Goal: Task Accomplishment & Management: Use online tool/utility

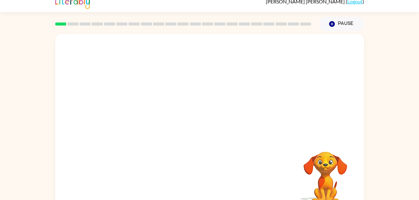
scroll to position [19, 0]
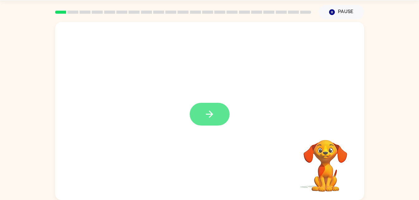
click at [209, 120] on button "button" at bounding box center [209, 114] width 40 height 23
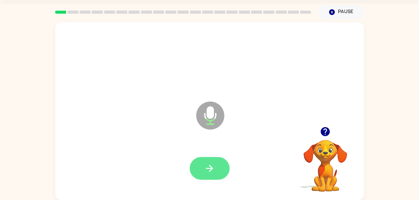
click at [213, 174] on button "button" at bounding box center [209, 168] width 40 height 23
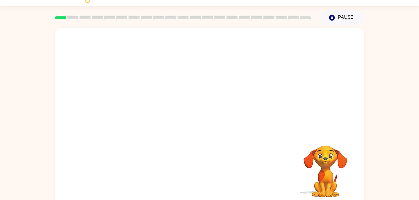
scroll to position [14, 0]
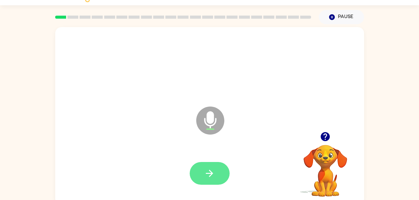
click at [217, 178] on button "button" at bounding box center [209, 173] width 40 height 23
click at [213, 171] on icon "button" at bounding box center [209, 173] width 11 height 11
click at [211, 176] on icon "button" at bounding box center [209, 173] width 11 height 11
click at [214, 183] on button "button" at bounding box center [209, 173] width 40 height 23
click at [203, 170] on div at bounding box center [209, 173] width 40 height 23
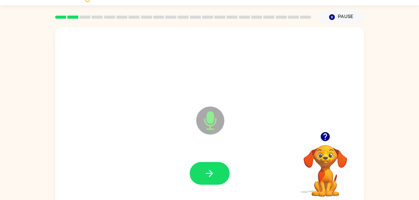
scroll to position [19, 0]
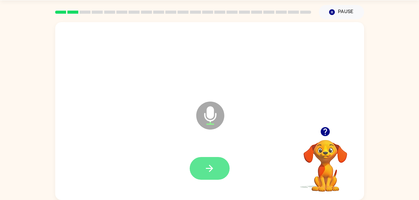
click at [216, 167] on button "button" at bounding box center [209, 168] width 40 height 23
click at [201, 175] on button "button" at bounding box center [209, 168] width 40 height 23
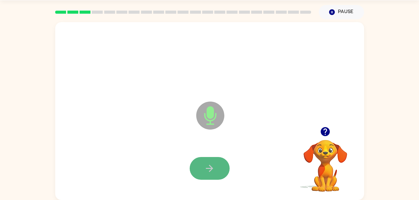
click at [212, 168] on icon "button" at bounding box center [209, 168] width 7 height 7
click at [199, 180] on button "button" at bounding box center [209, 168] width 40 height 23
click at [205, 180] on div at bounding box center [209, 168] width 40 height 23
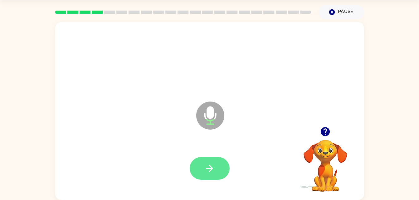
click at [221, 160] on button "button" at bounding box center [209, 168] width 40 height 23
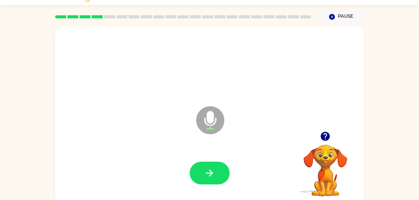
scroll to position [19, 0]
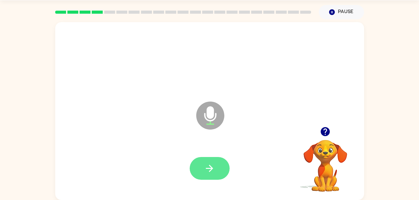
click at [205, 171] on icon "button" at bounding box center [209, 168] width 11 height 11
click at [211, 170] on icon "button" at bounding box center [209, 168] width 7 height 7
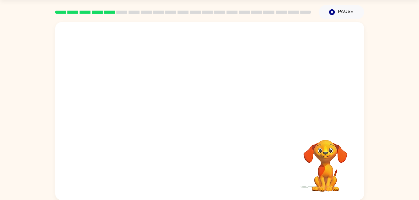
click at [55, 70] on div "Your browser must support playing .mp4 files to use Literably. Please try using…" at bounding box center [209, 109] width 419 height 181
click at [44, 84] on div "Your browser must support playing .mp4 files to use Literably. Please try using…" at bounding box center [209, 109] width 419 height 181
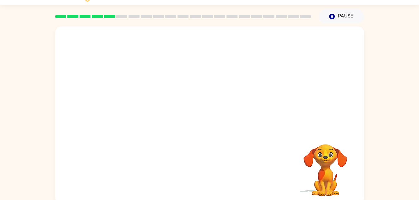
scroll to position [19, 0]
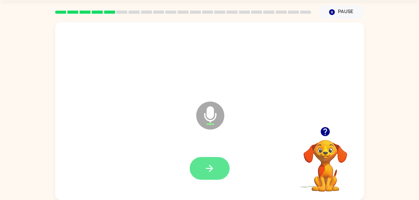
click at [205, 172] on icon "button" at bounding box center [209, 168] width 11 height 11
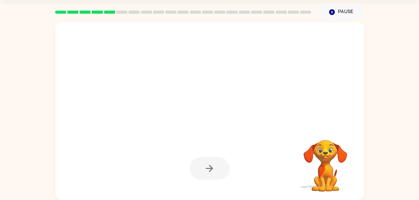
click at [211, 174] on div at bounding box center [209, 168] width 40 height 23
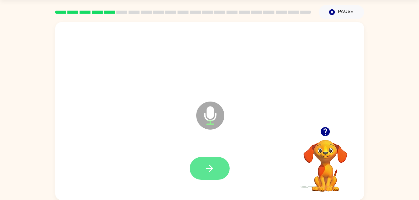
click at [213, 166] on icon "button" at bounding box center [209, 168] width 11 height 11
click at [209, 166] on icon "button" at bounding box center [209, 168] width 7 height 7
click at [214, 174] on button "button" at bounding box center [209, 168] width 40 height 23
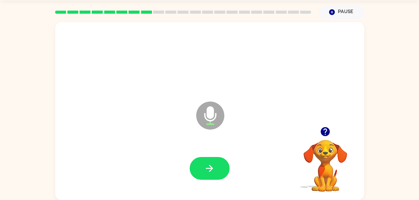
click at [183, 126] on div "Microphone The Microphone is here when it is your turn to talk" at bounding box center [209, 111] width 309 height 178
click at [215, 171] on button "button" at bounding box center [209, 168] width 40 height 23
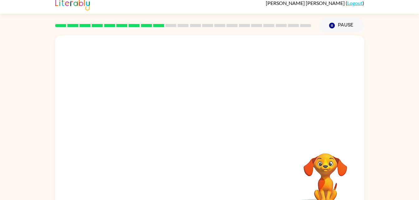
scroll to position [0, 0]
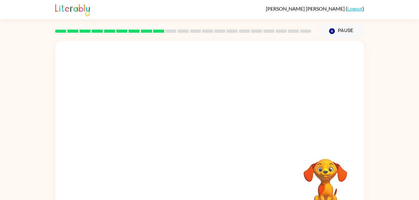
click at [171, 26] on div at bounding box center [182, 31] width 263 height 22
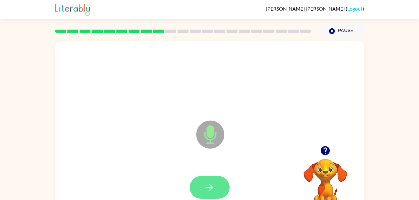
click at [212, 185] on icon "button" at bounding box center [209, 187] width 11 height 11
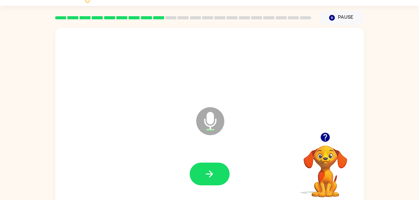
scroll to position [19, 0]
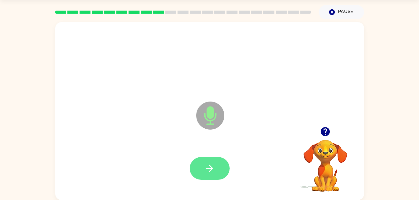
click at [198, 171] on button "button" at bounding box center [209, 168] width 40 height 23
click at [213, 174] on button "button" at bounding box center [209, 168] width 40 height 23
click at [207, 168] on icon "button" at bounding box center [209, 168] width 11 height 11
click at [207, 176] on button "button" at bounding box center [209, 168] width 40 height 23
click at [204, 174] on button "button" at bounding box center [209, 168] width 40 height 23
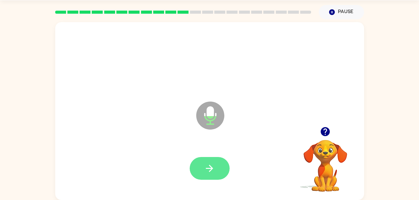
click at [209, 179] on button "button" at bounding box center [209, 168] width 40 height 23
click at [217, 165] on button "button" at bounding box center [209, 168] width 40 height 23
click at [208, 166] on icon "button" at bounding box center [209, 168] width 11 height 11
click at [212, 166] on icon "button" at bounding box center [209, 168] width 11 height 11
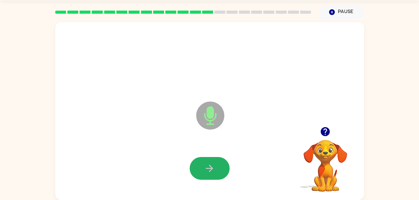
drag, startPoint x: 209, startPoint y: 160, endPoint x: 210, endPoint y: 157, distance: 3.2
click at [210, 157] on button "button" at bounding box center [209, 168] width 40 height 23
click at [214, 158] on button "button" at bounding box center [209, 168] width 40 height 23
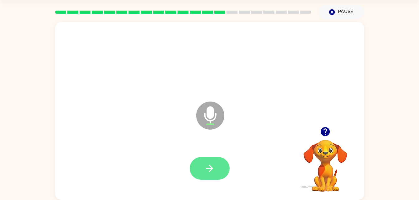
click at [207, 167] on icon "button" at bounding box center [209, 168] width 11 height 11
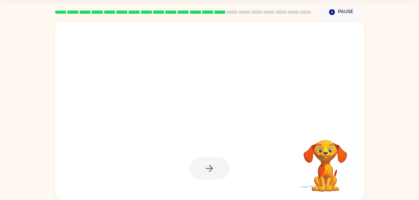
click at [209, 166] on div at bounding box center [209, 168] width 40 height 23
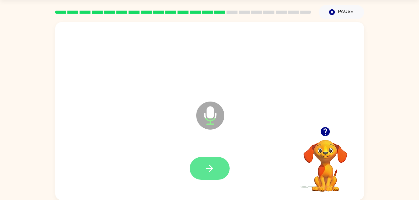
click at [209, 165] on icon "button" at bounding box center [209, 168] width 7 height 7
click at [210, 165] on icon "button" at bounding box center [209, 168] width 11 height 11
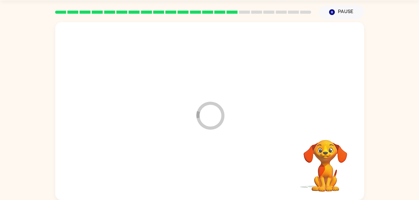
click at [210, 165] on div at bounding box center [209, 168] width 296 height 51
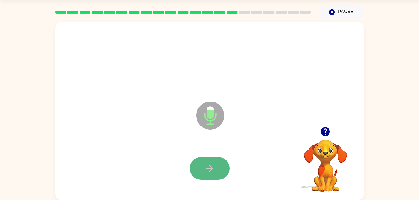
click at [208, 166] on icon "button" at bounding box center [209, 168] width 11 height 11
click at [209, 165] on icon "button" at bounding box center [209, 168] width 11 height 11
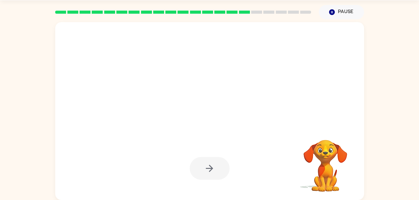
click at [209, 165] on div at bounding box center [209, 168] width 40 height 23
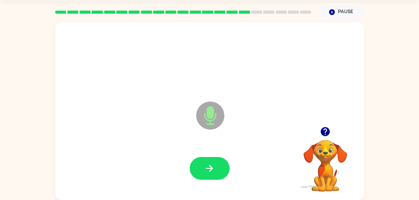
click at [210, 168] on div at bounding box center [209, 168] width 40 height 23
click at [210, 167] on icon "button" at bounding box center [209, 168] width 7 height 7
click at [213, 172] on div at bounding box center [209, 168] width 40 height 23
click at [211, 163] on icon "button" at bounding box center [209, 168] width 11 height 11
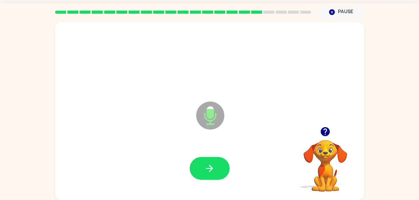
click at [232, 166] on div at bounding box center [209, 168] width 296 height 51
click at [208, 172] on icon "button" at bounding box center [209, 168] width 11 height 11
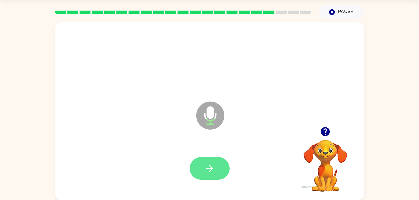
click at [215, 176] on button "button" at bounding box center [209, 168] width 40 height 23
click at [210, 173] on icon "button" at bounding box center [209, 168] width 11 height 11
click at [209, 162] on button "button" at bounding box center [209, 168] width 40 height 23
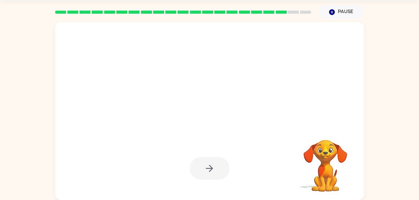
click at [207, 174] on div at bounding box center [209, 168] width 40 height 23
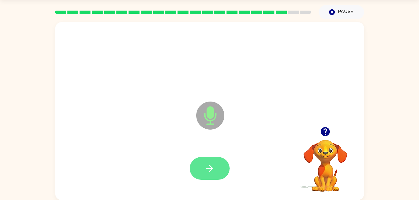
click at [213, 165] on icon "button" at bounding box center [209, 168] width 11 height 11
click at [211, 163] on icon "button" at bounding box center [209, 168] width 11 height 11
click at [218, 168] on button "button" at bounding box center [209, 168] width 40 height 23
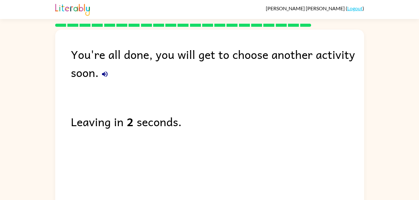
scroll to position [0, 0]
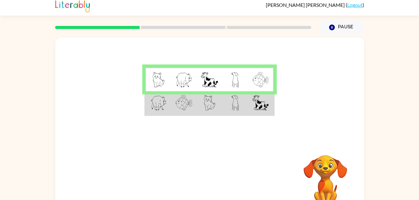
scroll to position [2, 0]
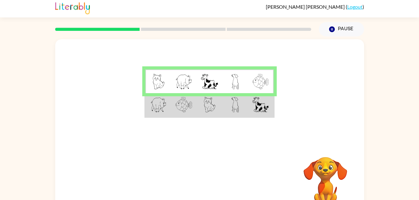
click at [234, 88] on img at bounding box center [234, 82] width 7 height 16
click at [182, 114] on td at bounding box center [184, 105] width 26 height 24
click at [157, 112] on img at bounding box center [158, 105] width 16 height 16
click at [151, 109] on img at bounding box center [158, 105] width 16 height 16
click at [315, 175] on video "Your browser must support playing .mp4 files to use Literably. Please try using…" at bounding box center [325, 178] width 62 height 62
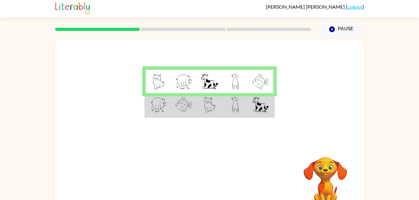
click at [192, 87] on img at bounding box center [183, 82] width 17 height 16
click at [164, 116] on td at bounding box center [158, 105] width 26 height 24
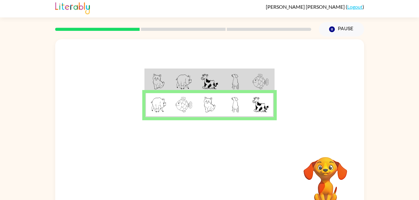
click at [166, 121] on div at bounding box center [209, 91] width 309 height 105
click at [162, 115] on td at bounding box center [158, 105] width 26 height 24
click at [115, 28] on div at bounding box center [183, 29] width 256 height 3
click at [201, 184] on button "button" at bounding box center [209, 182] width 40 height 23
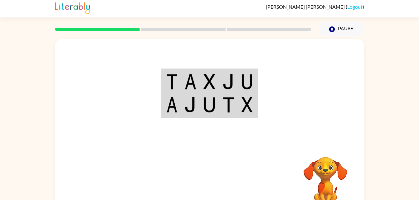
scroll to position [2, 0]
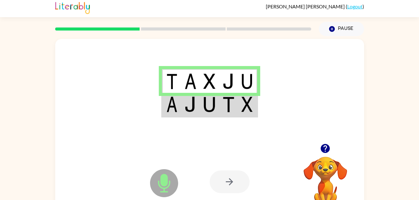
click at [232, 198] on icon "Microphone The Microphone is here when it is your turn to talk" at bounding box center [194, 191] width 93 height 47
click at [233, 175] on div at bounding box center [229, 181] width 40 height 23
click at [229, 190] on div at bounding box center [229, 181] width 40 height 23
click at [228, 192] on div at bounding box center [229, 181] width 40 height 23
click at [198, 110] on td at bounding box center [190, 105] width 19 height 24
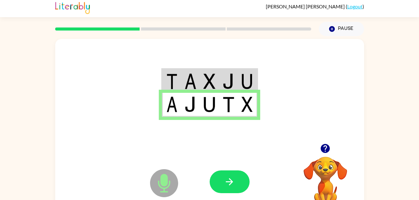
click at [203, 130] on div at bounding box center [209, 91] width 309 height 105
click at [224, 182] on icon "button" at bounding box center [229, 181] width 11 height 11
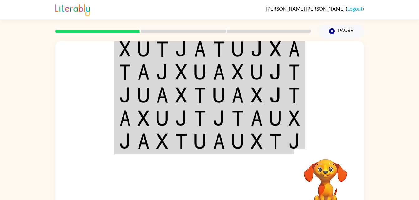
click at [247, 71] on td at bounding box center [256, 71] width 19 height 23
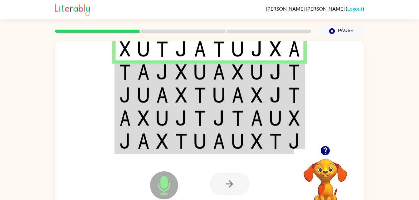
click at [130, 67] on img at bounding box center [124, 72] width 11 height 16
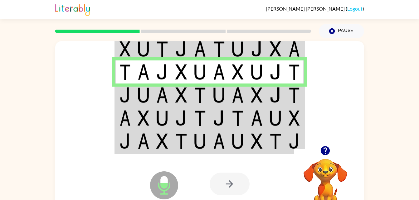
click at [129, 62] on td at bounding box center [124, 71] width 19 height 23
click at [132, 54] on td at bounding box center [124, 49] width 19 height 24
click at [147, 52] on img at bounding box center [143, 49] width 12 height 16
click at [165, 40] on div at bounding box center [182, 31] width 263 height 22
click at [110, 38] on div at bounding box center [182, 31] width 263 height 22
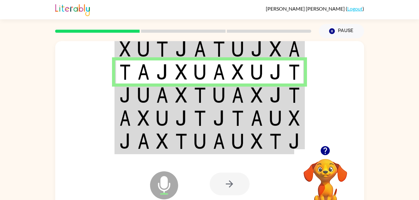
click at [117, 46] on td at bounding box center [124, 49] width 19 height 24
click at [120, 50] on img at bounding box center [124, 49] width 11 height 16
click at [237, 81] on td at bounding box center [237, 71] width 19 height 23
click at [279, 84] on td at bounding box center [275, 95] width 19 height 23
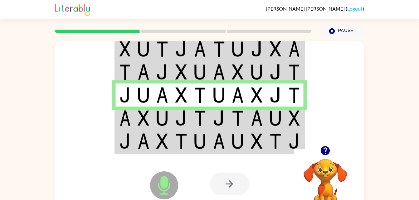
click at [174, 90] on td at bounding box center [181, 95] width 19 height 23
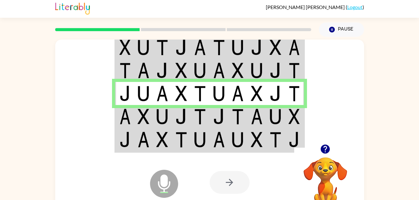
scroll to position [2, 0]
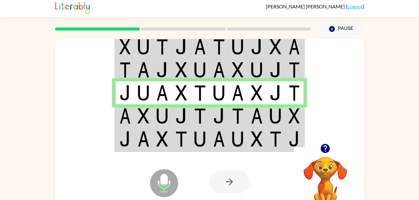
click at [224, 175] on div at bounding box center [229, 181] width 40 height 23
click at [229, 176] on div at bounding box center [229, 181] width 40 height 23
click at [237, 176] on div at bounding box center [229, 181] width 40 height 23
click at [255, 122] on img at bounding box center [257, 116] width 12 height 16
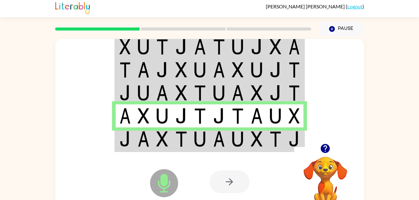
click at [212, 144] on td at bounding box center [218, 139] width 19 height 24
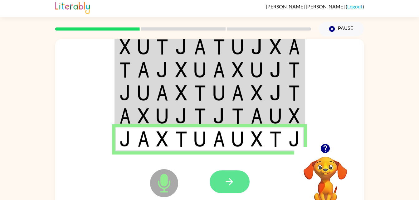
click at [232, 180] on icon "button" at bounding box center [229, 181] width 11 height 11
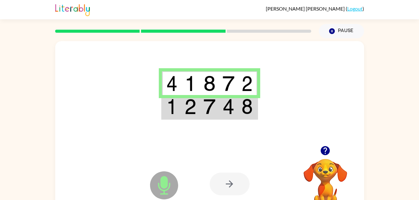
scroll to position [2, 0]
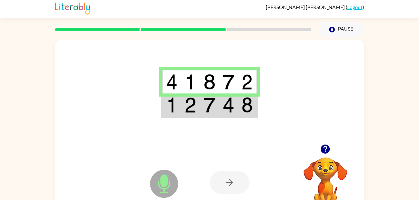
click at [208, 104] on img at bounding box center [209, 105] width 12 height 16
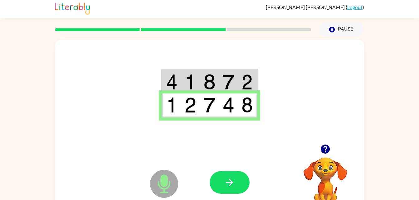
click at [211, 97] on td at bounding box center [209, 105] width 19 height 24
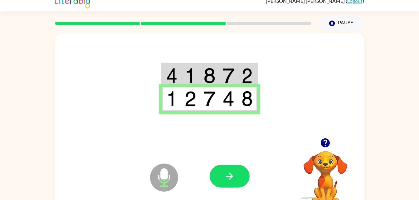
click at [236, 108] on td at bounding box center [228, 99] width 19 height 24
click at [253, 109] on td at bounding box center [247, 99] width 19 height 24
click at [238, 175] on button "button" at bounding box center [229, 176] width 40 height 23
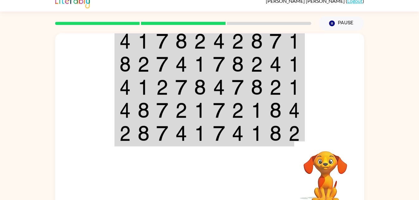
scroll to position [0, 0]
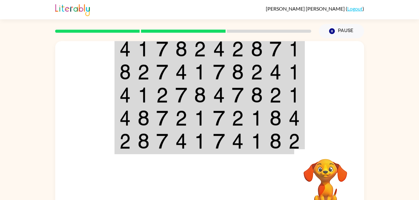
click at [109, 41] on div at bounding box center [209, 93] width 309 height 105
click at [126, 44] on img at bounding box center [124, 49] width 11 height 16
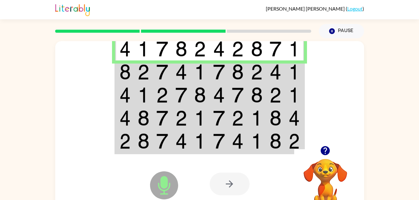
click at [123, 61] on td at bounding box center [124, 71] width 19 height 23
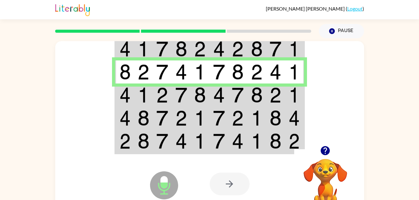
click at [134, 92] on td at bounding box center [143, 95] width 19 height 23
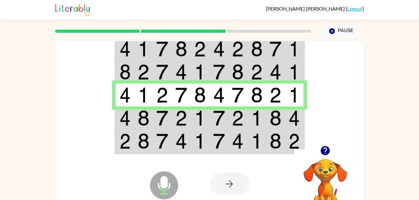
click at [201, 124] on img at bounding box center [200, 118] width 12 height 16
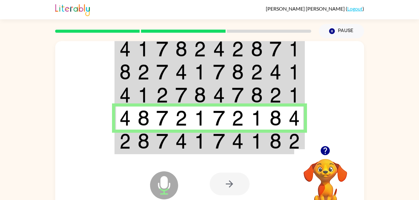
click at [250, 147] on td at bounding box center [256, 142] width 19 height 24
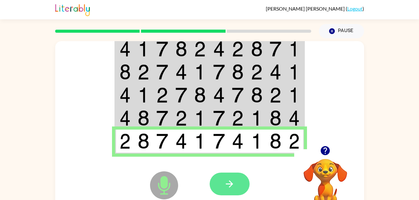
click at [225, 180] on icon "button" at bounding box center [229, 184] width 11 height 11
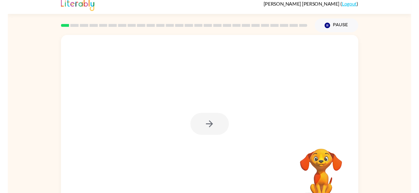
scroll to position [19, 0]
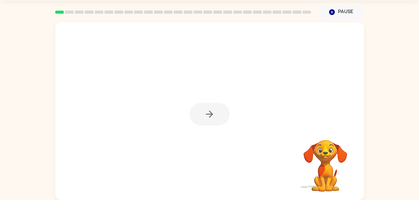
click at [204, 96] on div at bounding box center [209, 111] width 309 height 178
click at [207, 128] on div at bounding box center [209, 111] width 309 height 178
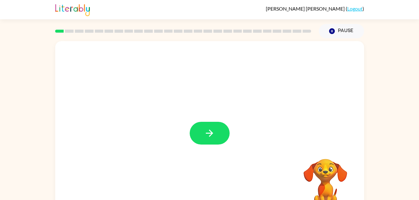
click at [234, 118] on div at bounding box center [209, 130] width 309 height 178
click at [207, 131] on icon "button" at bounding box center [209, 133] width 11 height 11
click at [206, 137] on div at bounding box center [209, 130] width 309 height 178
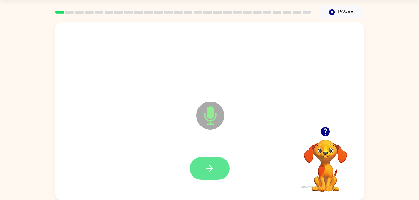
click at [213, 161] on button "button" at bounding box center [209, 168] width 40 height 23
click at [210, 171] on icon "button" at bounding box center [209, 168] width 7 height 7
click at [201, 179] on button "button" at bounding box center [209, 168] width 40 height 23
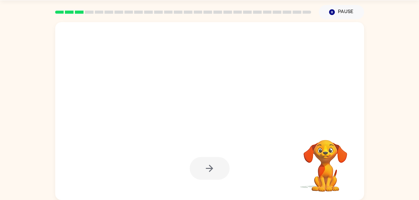
click at [414, 199] on div "Your browser must support playing .mp4 files to use Literably. Please try using…" at bounding box center [209, 109] width 419 height 181
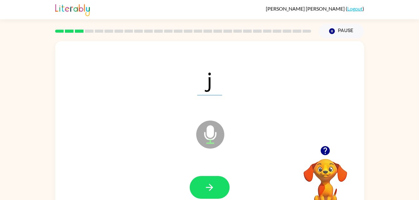
click at [414, 10] on div "[PERSON_NAME] ( Logout )" at bounding box center [209, 9] width 419 height 19
click at [411, 19] on div "[PERSON_NAME] ( Logout ) Pause Pause j Microphone The Microphone is here when i…" at bounding box center [209, 109] width 419 height 219
click at [417, 19] on div "[PERSON_NAME] ( Logout )" at bounding box center [209, 9] width 419 height 19
click at [204, 177] on button "button" at bounding box center [209, 187] width 40 height 23
click at [215, 131] on icon at bounding box center [210, 135] width 28 height 28
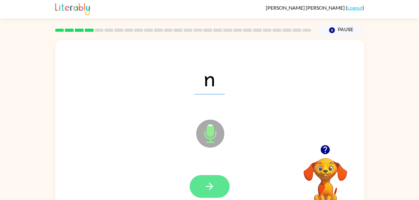
click at [209, 190] on icon "button" at bounding box center [209, 186] width 11 height 11
click at [200, 175] on button "button" at bounding box center [209, 186] width 40 height 23
click at [206, 185] on icon "button" at bounding box center [209, 186] width 11 height 11
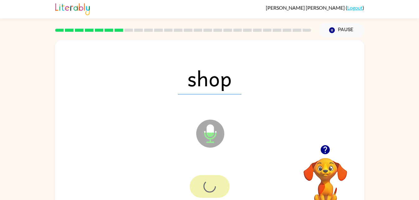
click at [204, 183] on div at bounding box center [209, 186] width 40 height 23
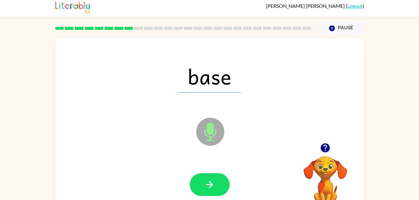
scroll to position [2, 0]
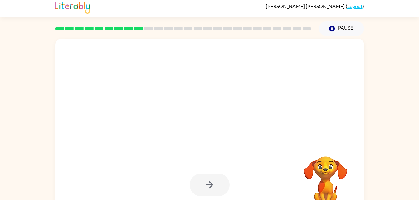
click at [215, 177] on div at bounding box center [209, 185] width 40 height 23
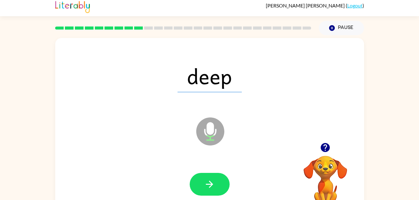
click at [197, 90] on span "deep" at bounding box center [209, 76] width 64 height 32
click at [206, 97] on icon at bounding box center [210, 117] width 16 height 47
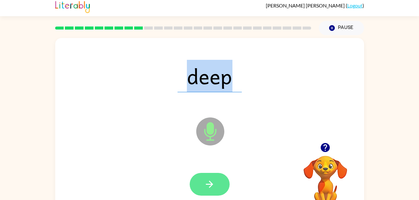
click at [207, 195] on button "button" at bounding box center [209, 184] width 40 height 23
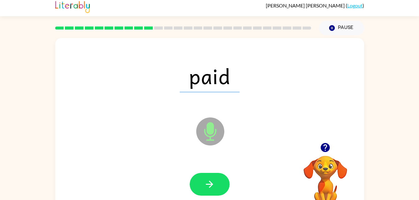
scroll to position [2, 0]
